Goal: Task Accomplishment & Management: Manage account settings

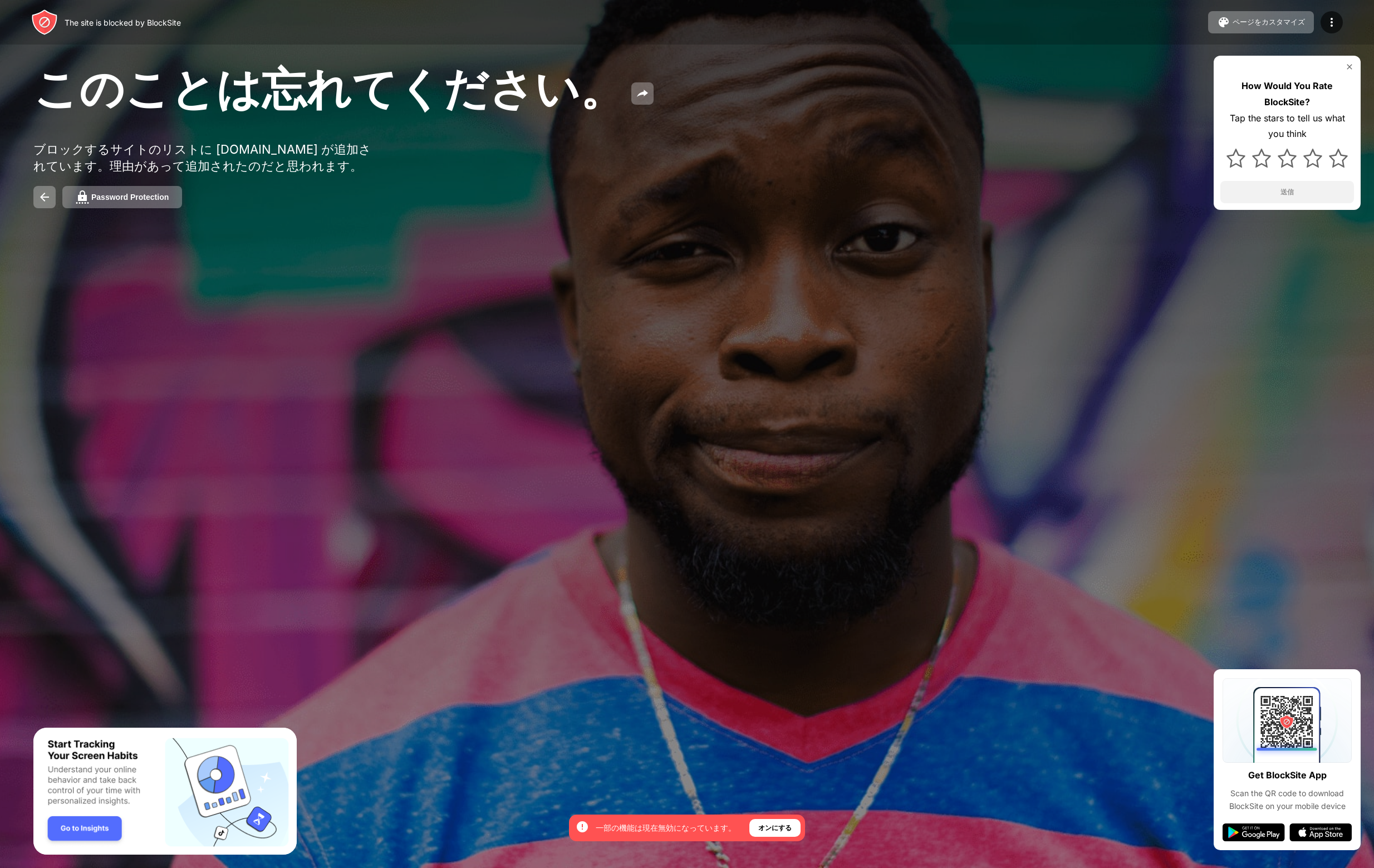
click at [88, 203] on img at bounding box center [82, 197] width 13 height 13
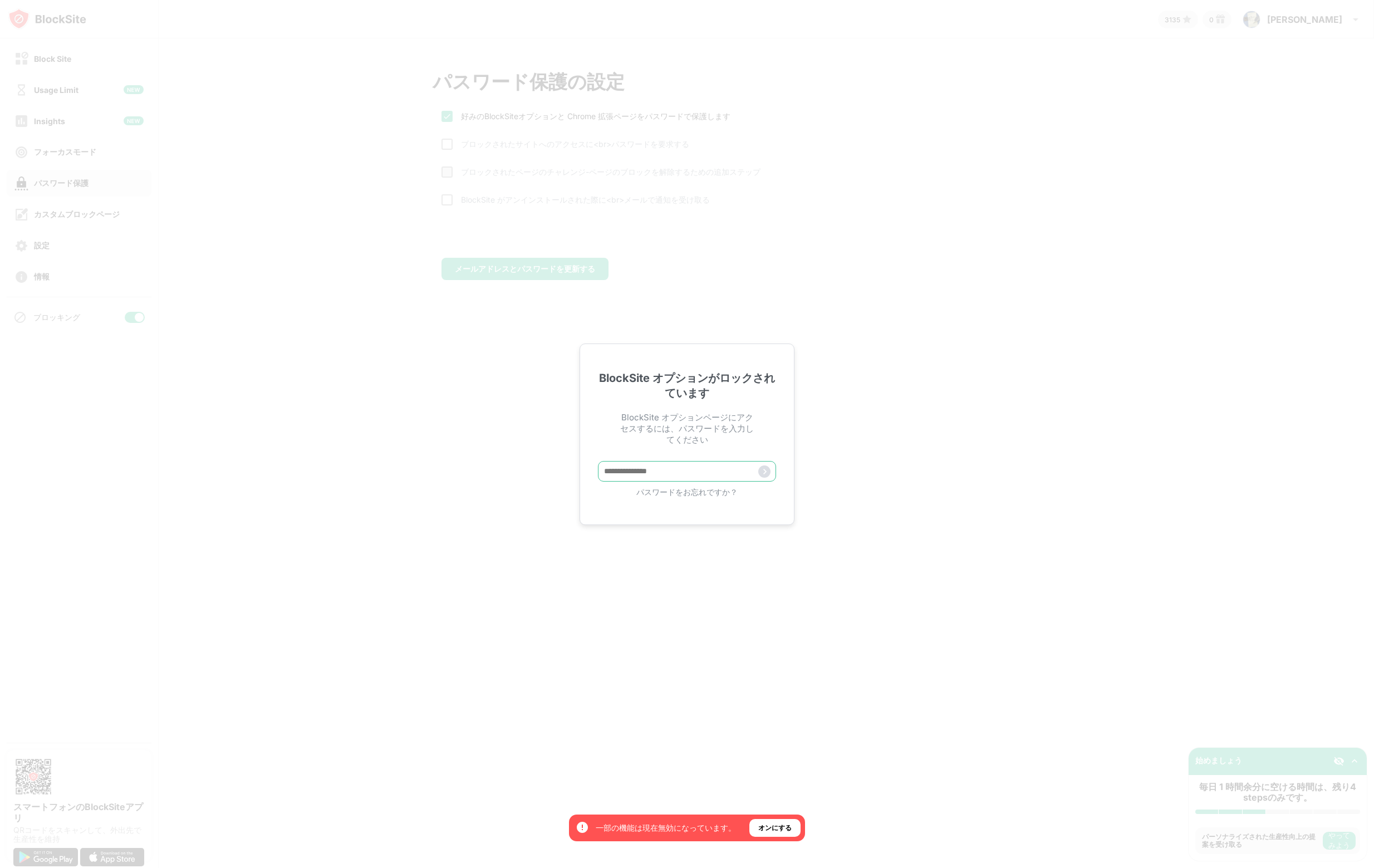
click at [653, 476] on input "text" at bounding box center [687, 471] width 178 height 21
paste input "**********"
type input "**********"
click at [764, 472] on img at bounding box center [764, 471] width 12 height 12
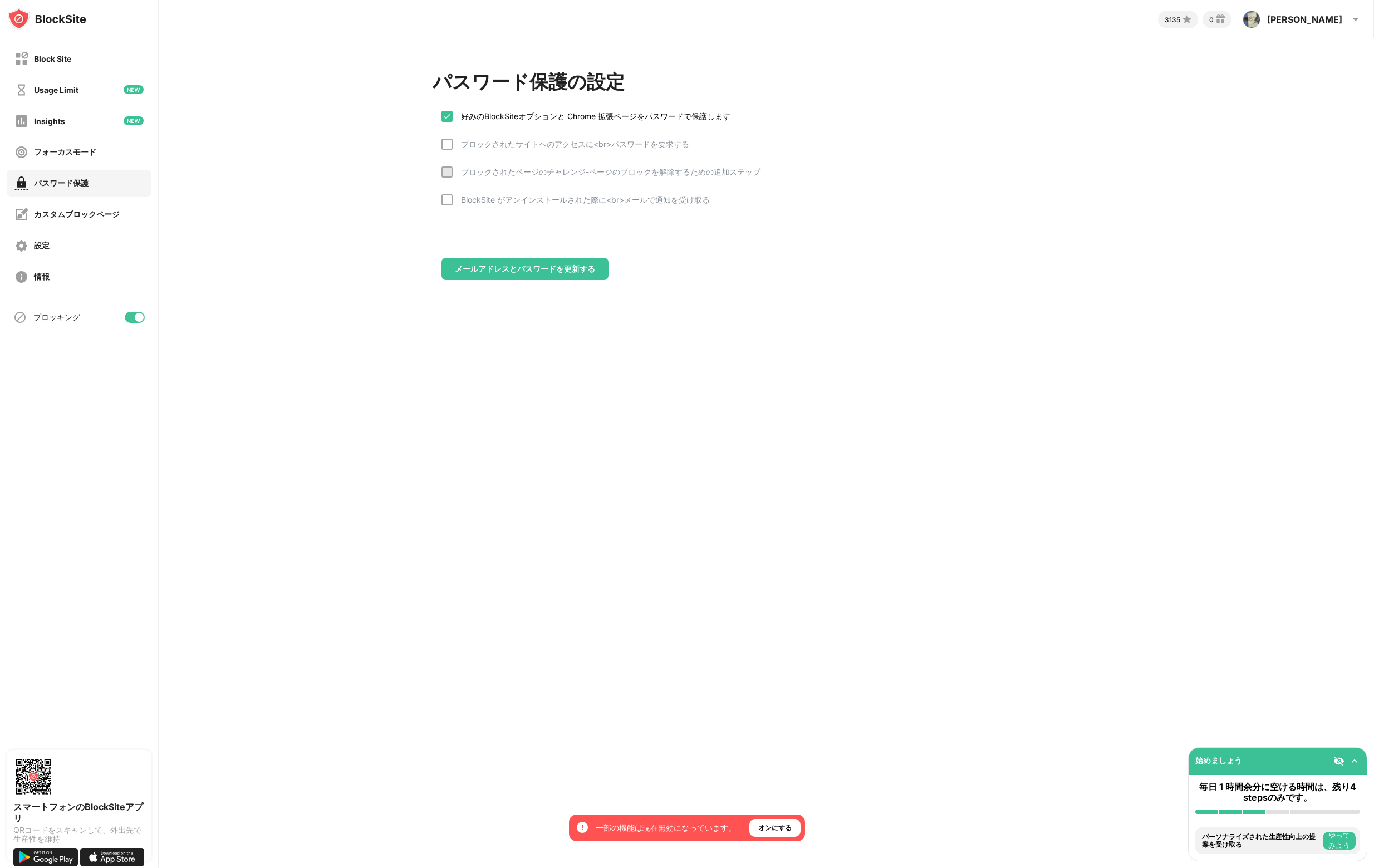
click at [136, 317] on div at bounding box center [139, 317] width 9 height 9
click at [72, 56] on div "Block Site" at bounding box center [79, 58] width 145 height 26
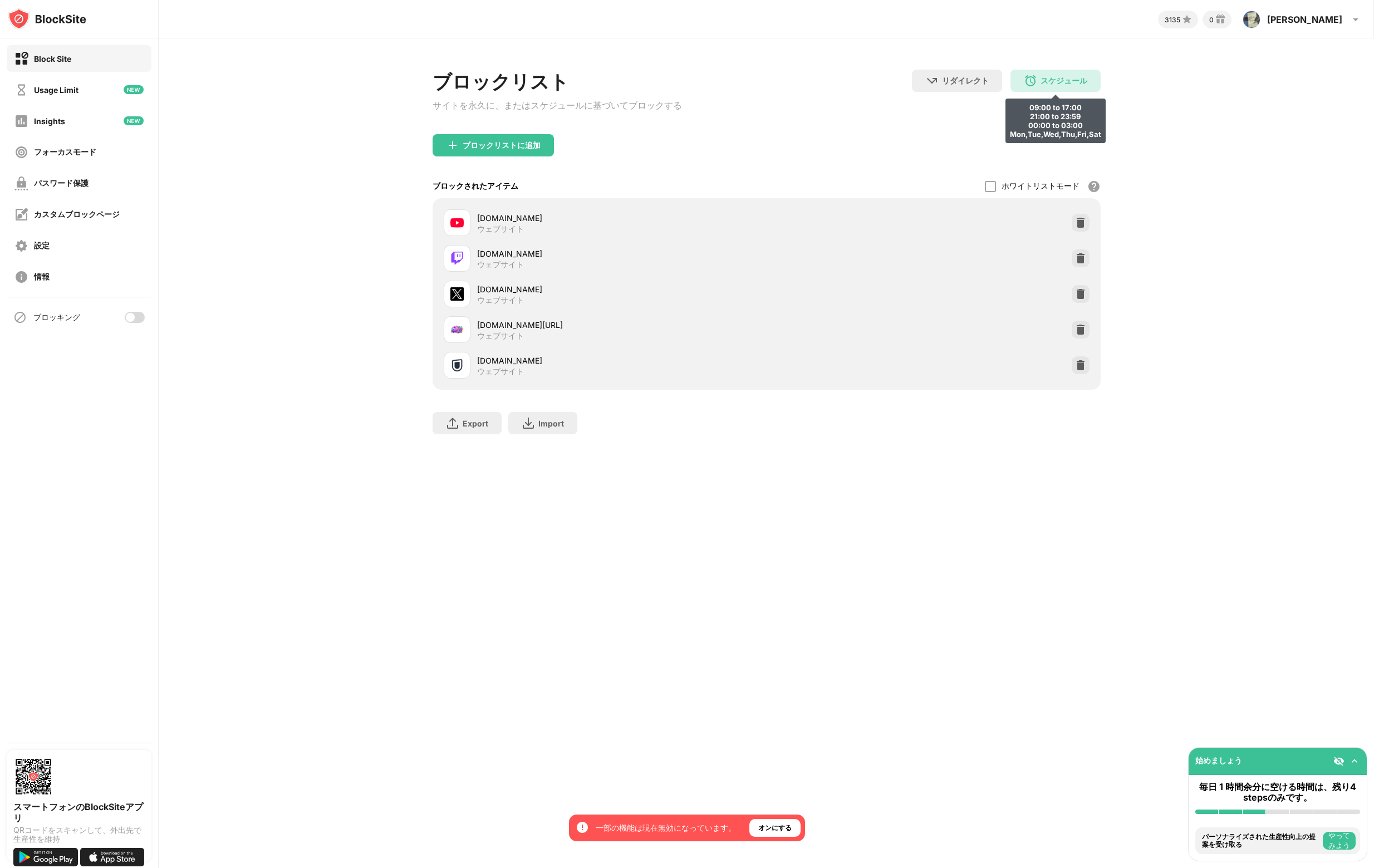
click at [1017, 77] on div "スケジュール 09:00 to 17:00 21:00 to 23:59 00:00 to 03:00 Mon,Tue,Wed,Thu,Fri,Sat" at bounding box center [1056, 81] width 91 height 22
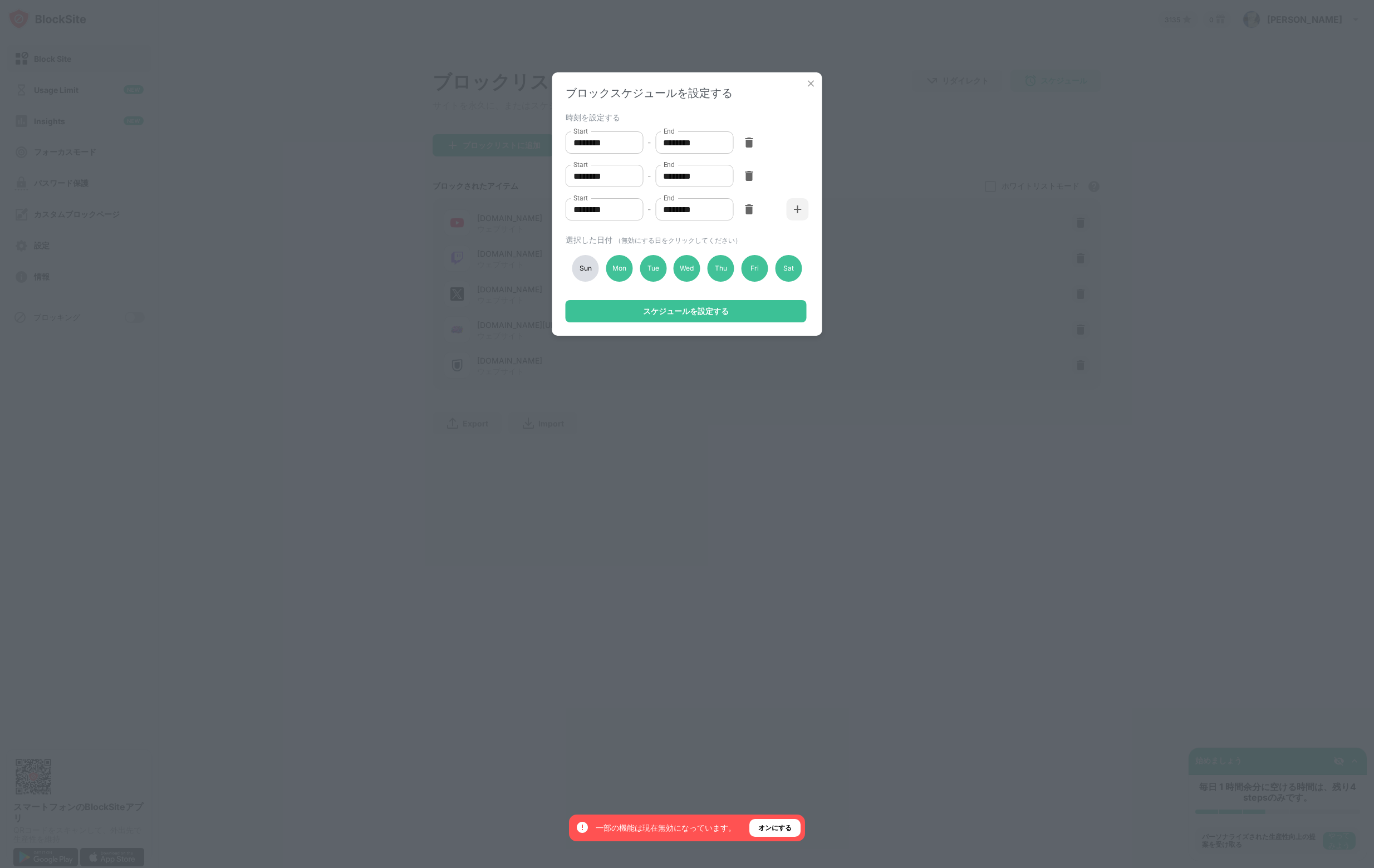
click at [790, 272] on div "Sat" at bounding box center [788, 268] width 26 height 26
click at [749, 271] on div "Fri" at bounding box center [755, 268] width 26 height 26
click at [714, 265] on div "Thu" at bounding box center [721, 268] width 26 height 26
click at [690, 267] on div "Wed" at bounding box center [687, 268] width 26 height 26
click at [659, 269] on div "Tue" at bounding box center [653, 268] width 26 height 26
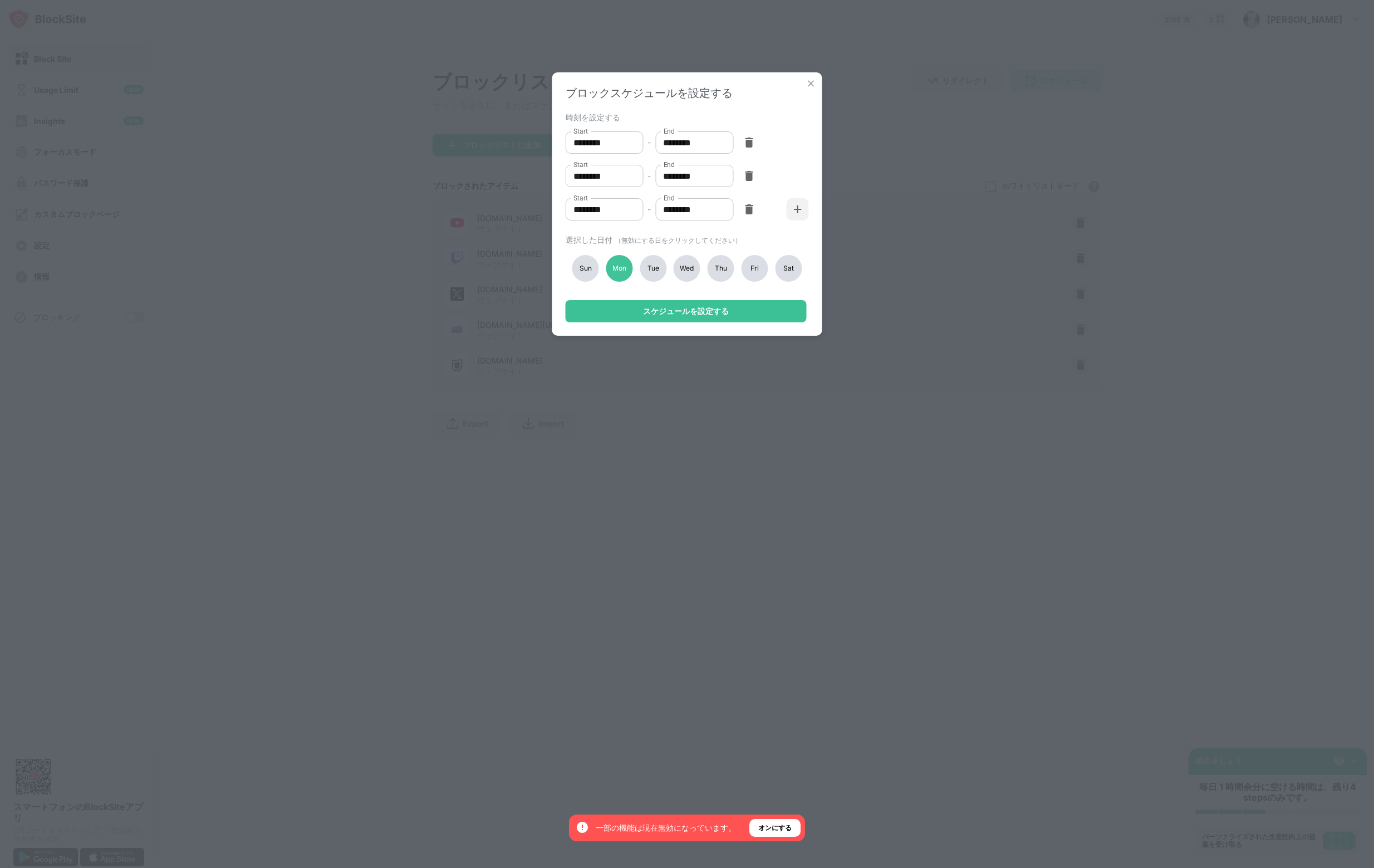
click at [624, 272] on div "Mon" at bounding box center [619, 268] width 26 height 26
click at [657, 315] on div "スケジュールを設定する" at bounding box center [686, 310] width 86 height 9
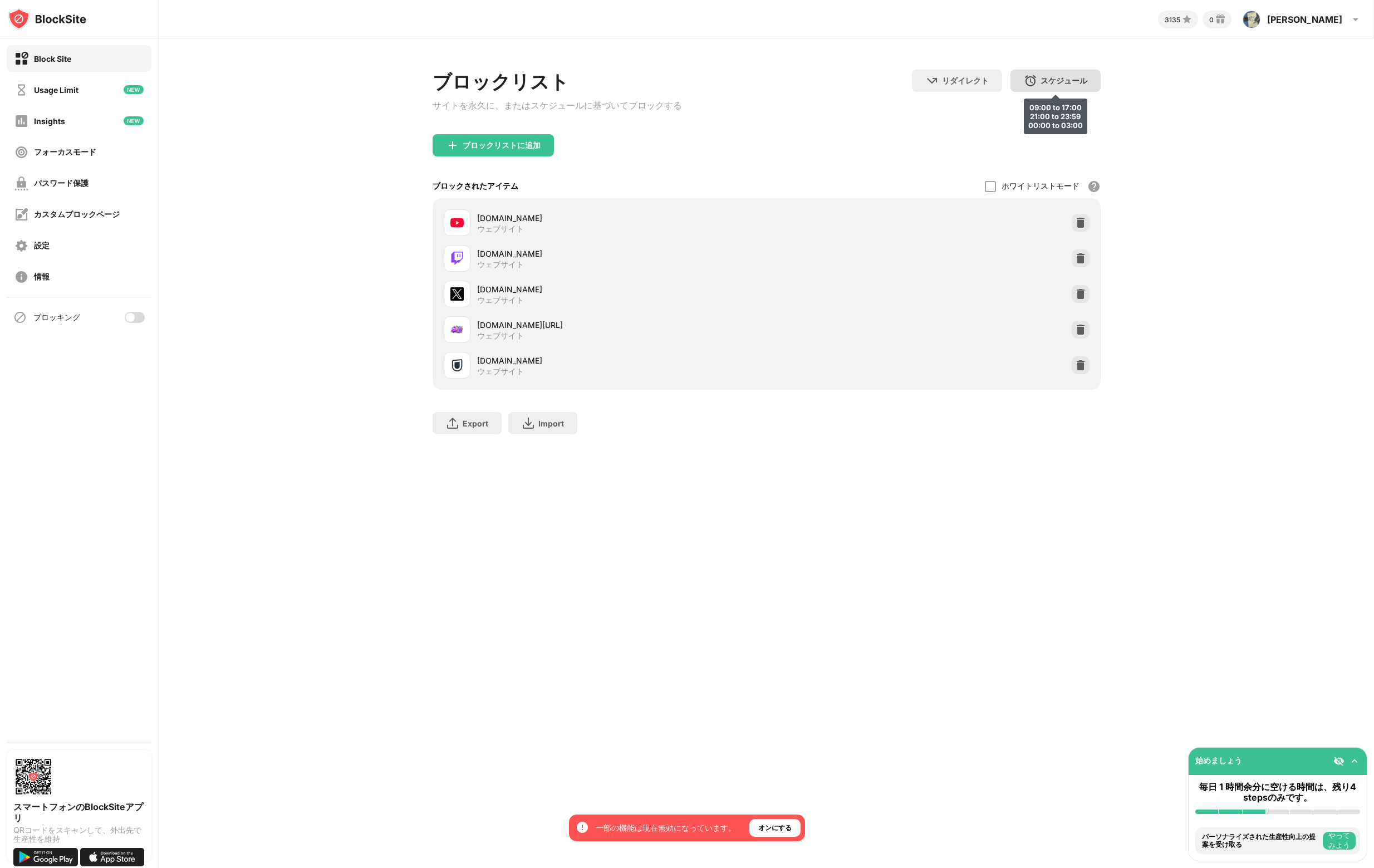
click at [1046, 87] on div "スケジュール 09:00 to 17:00 21:00 to 23:59 00:00 to 03:00" at bounding box center [1056, 81] width 91 height 22
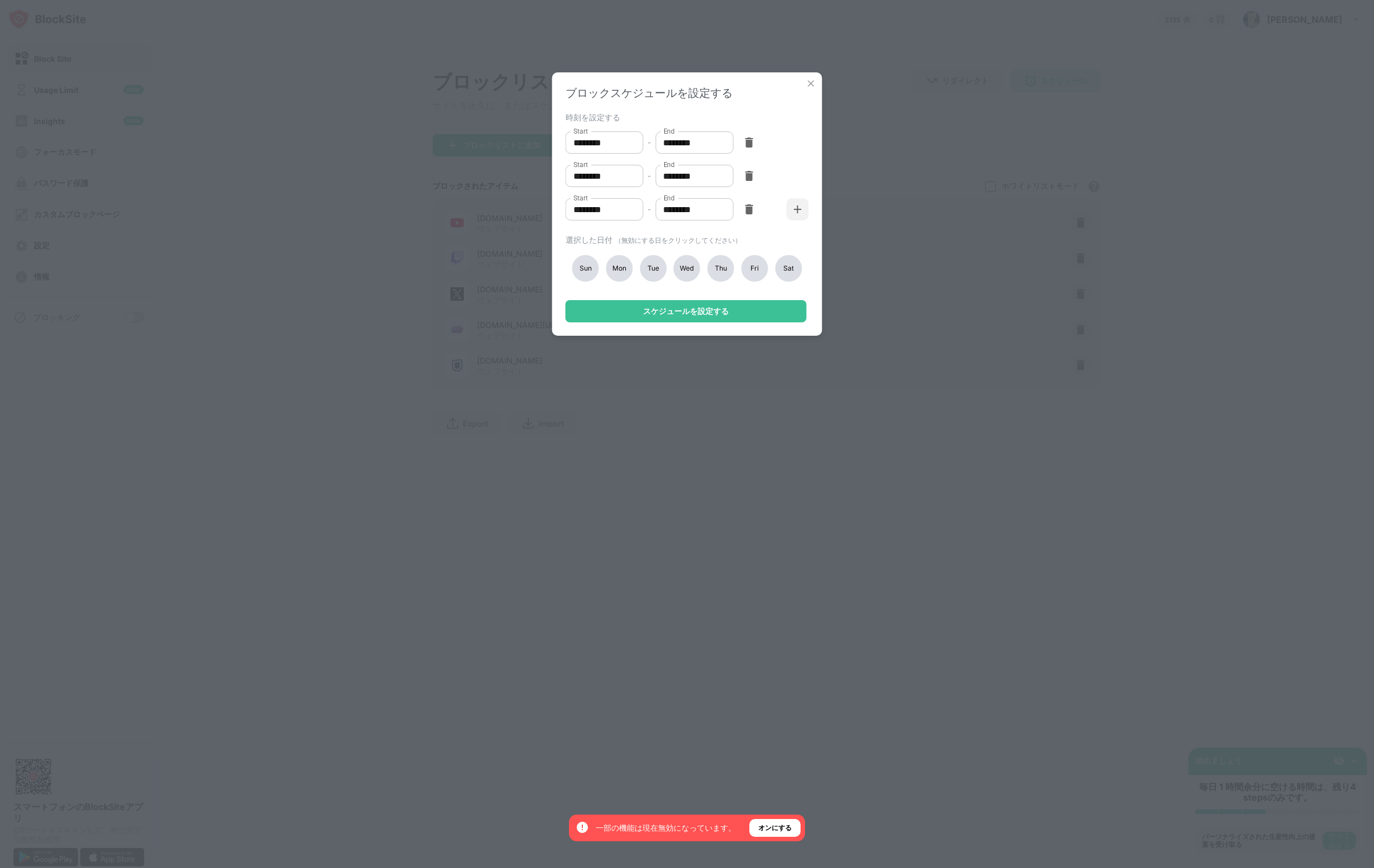
click at [789, 269] on div "Sat" at bounding box center [788, 268] width 26 height 26
click at [760, 273] on div "Fri" at bounding box center [755, 268] width 26 height 26
click at [727, 276] on div "Thu" at bounding box center [721, 268] width 26 height 26
click at [690, 273] on div "Wed" at bounding box center [687, 268] width 26 height 26
click at [659, 270] on div "Tue" at bounding box center [653, 268] width 26 height 26
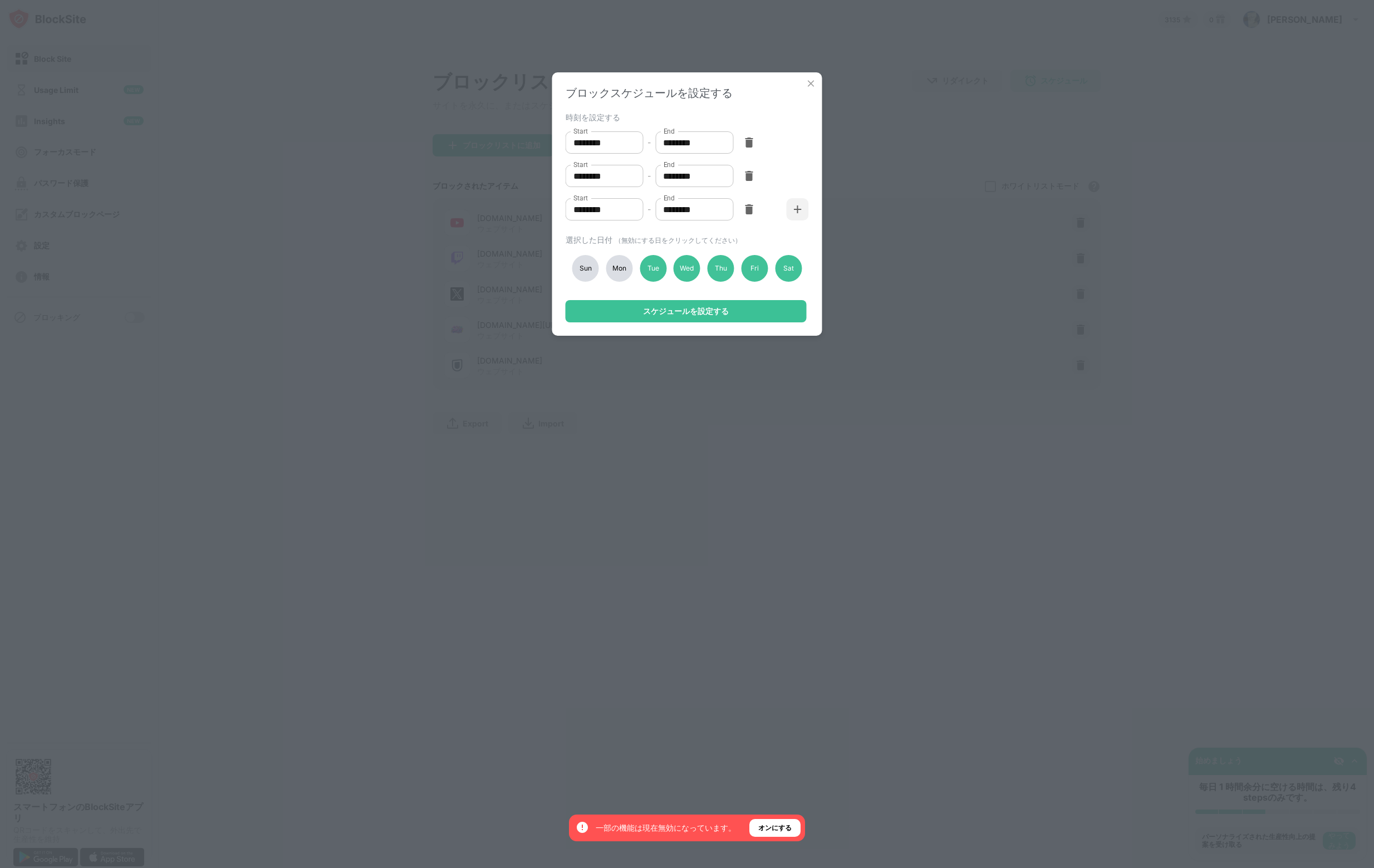
drag, startPoint x: 633, startPoint y: 269, endPoint x: 623, endPoint y: 269, distance: 10.0
click at [633, 268] on div "Sun Mon Tue Wed Thu Fri Sat" at bounding box center [687, 268] width 243 height 45
click at [617, 269] on div "Mon" at bounding box center [619, 268] width 26 height 26
click at [811, 81] on img at bounding box center [811, 84] width 12 height 12
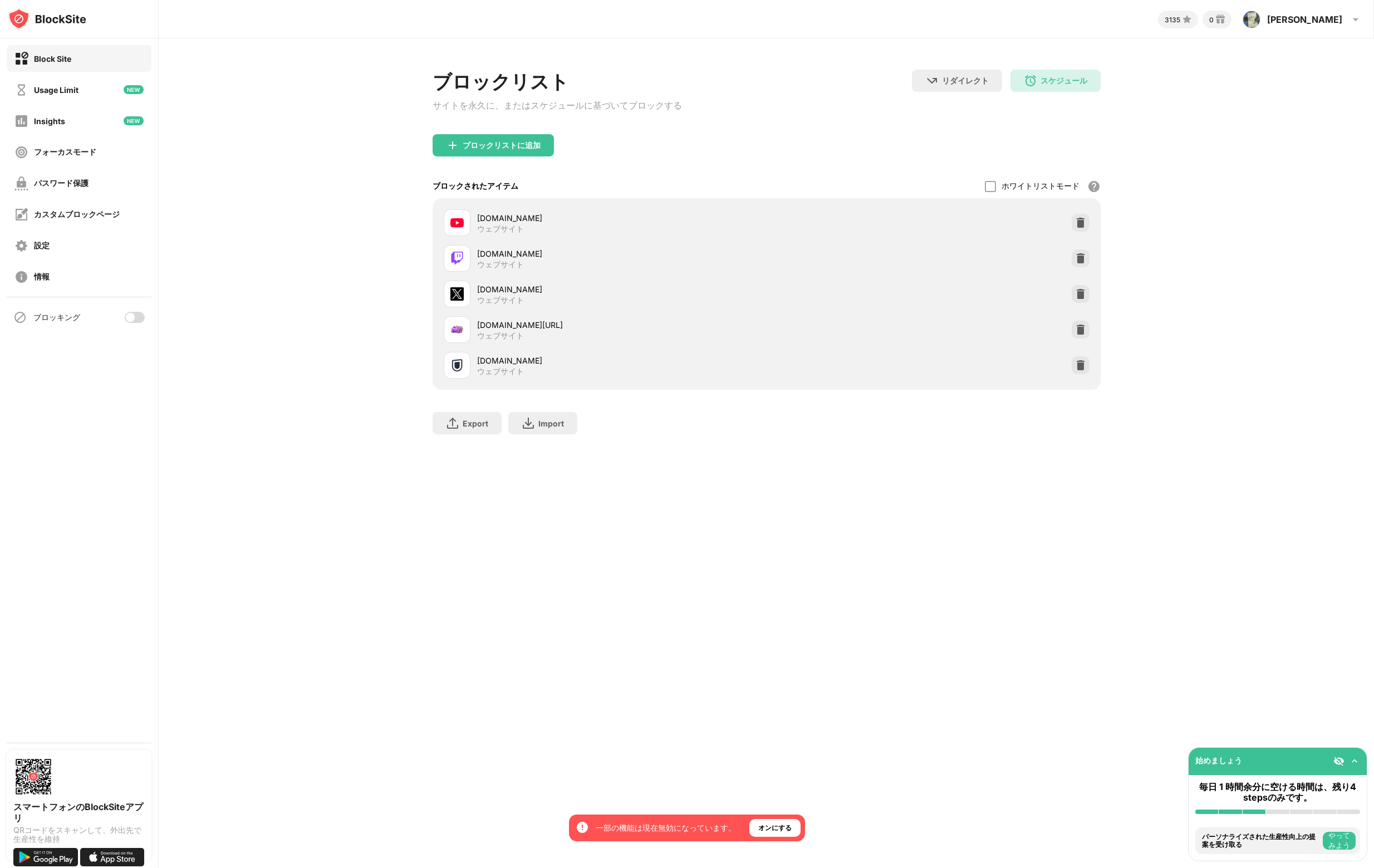
click at [67, 24] on img at bounding box center [46, 18] width 78 height 22
